Goal: Check status: Check status

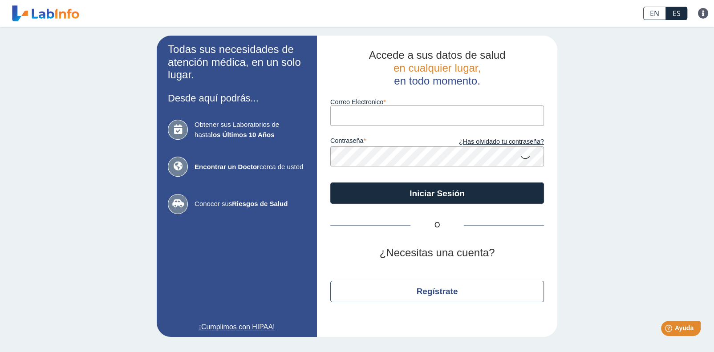
click at [412, 114] on input "Correo Electronico" at bounding box center [437, 115] width 214 height 20
type input "[EMAIL_ADDRESS][DOMAIN_NAME]"
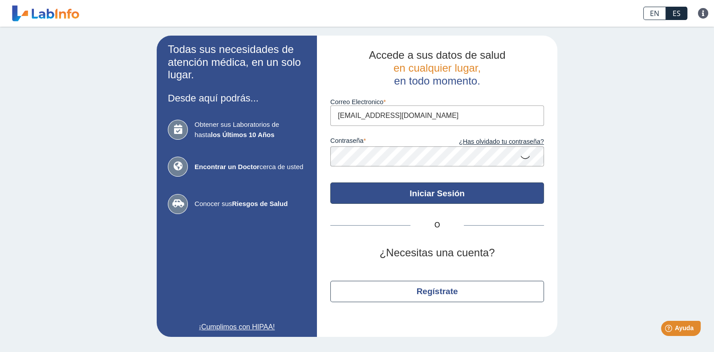
click at [468, 195] on button "Iniciar Sesión" at bounding box center [437, 192] width 214 height 21
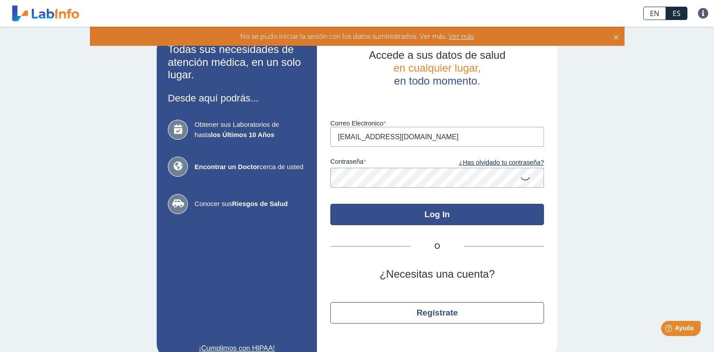
click at [460, 221] on button "Log In" at bounding box center [437, 214] width 214 height 21
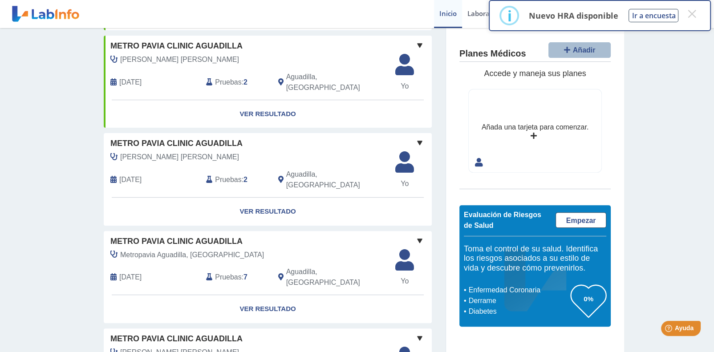
scroll to position [356, 0]
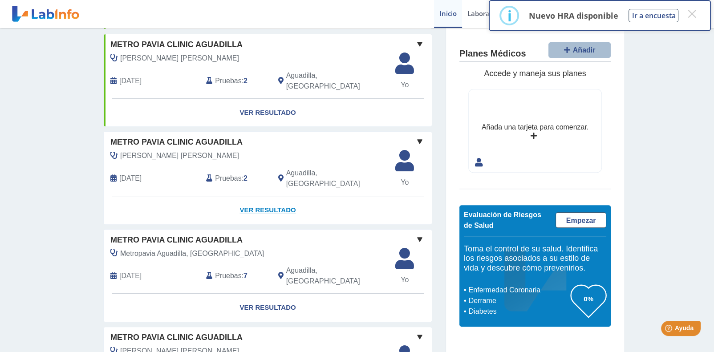
click at [268, 196] on link "Ver Resultado" at bounding box center [268, 210] width 328 height 28
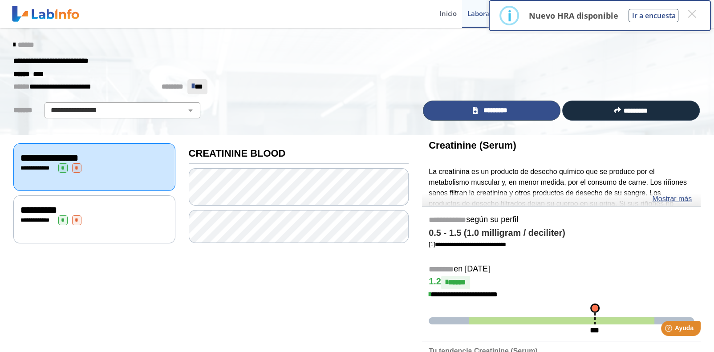
click at [482, 109] on span "*********" at bounding box center [495, 110] width 31 height 10
